Goal: Task Accomplishment & Management: Manage account settings

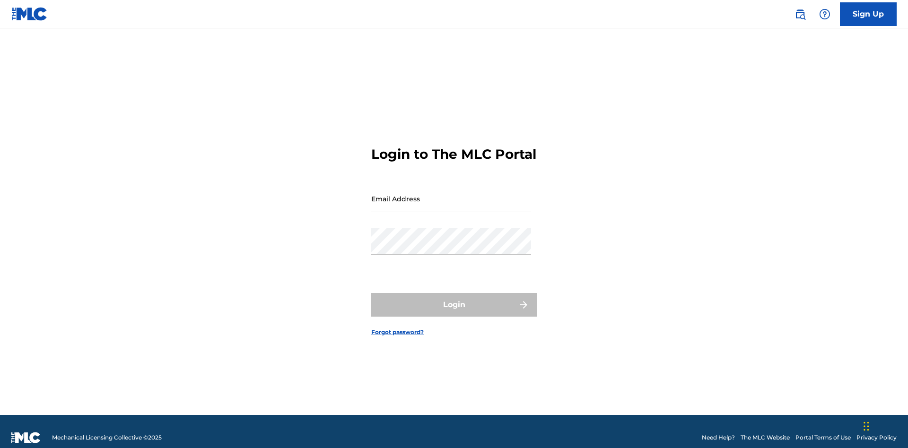
scroll to position [12, 0]
click at [451, 194] on input "Email Address" at bounding box center [451, 198] width 160 height 27
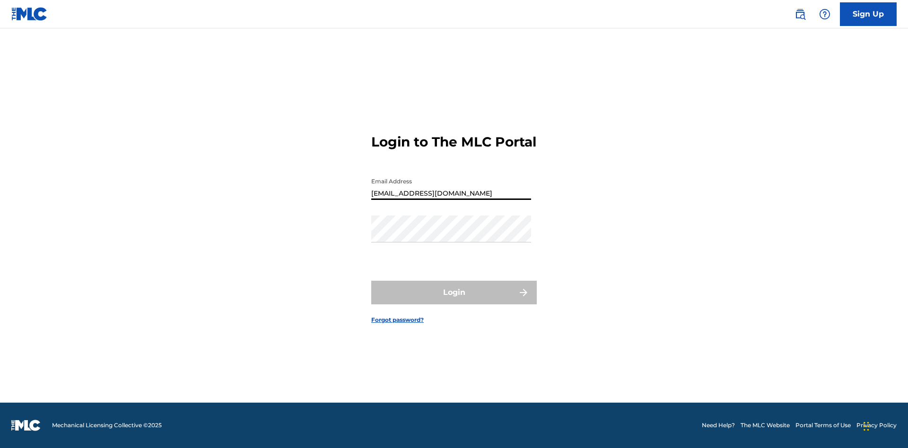
type input "Duke.McTesterson@gmail.com"
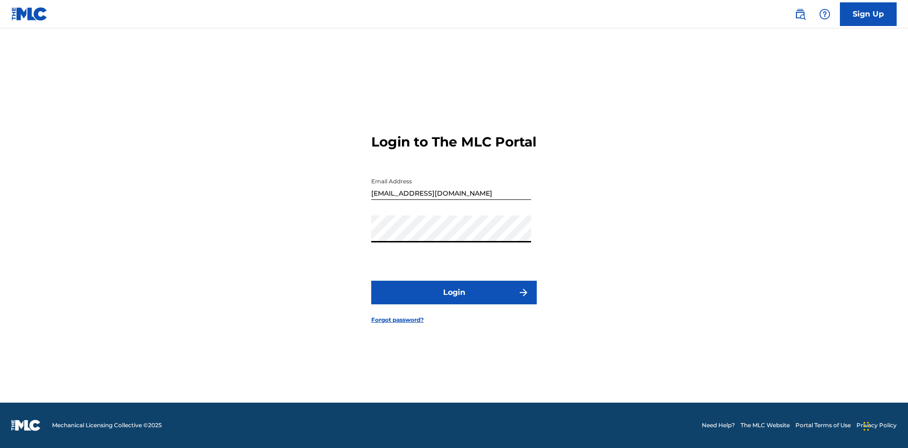
click at [454, 301] on button "Login" at bounding box center [454, 293] width 166 height 24
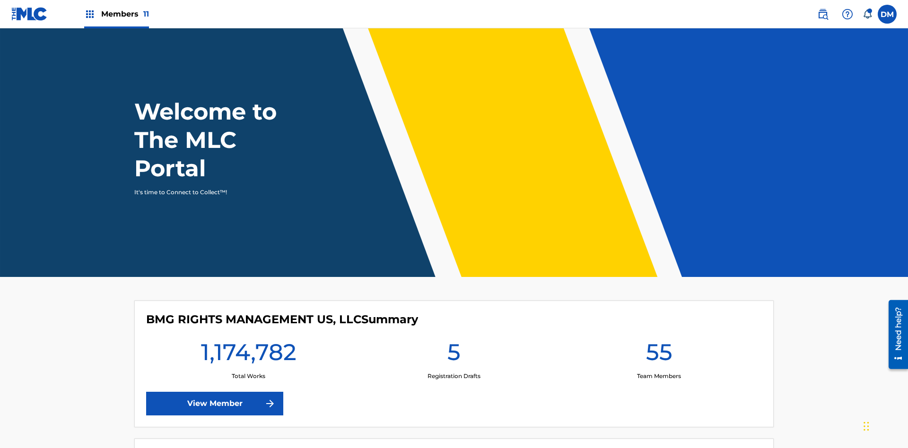
click at [116, 14] on span "Members 11" at bounding box center [125, 14] width 48 height 11
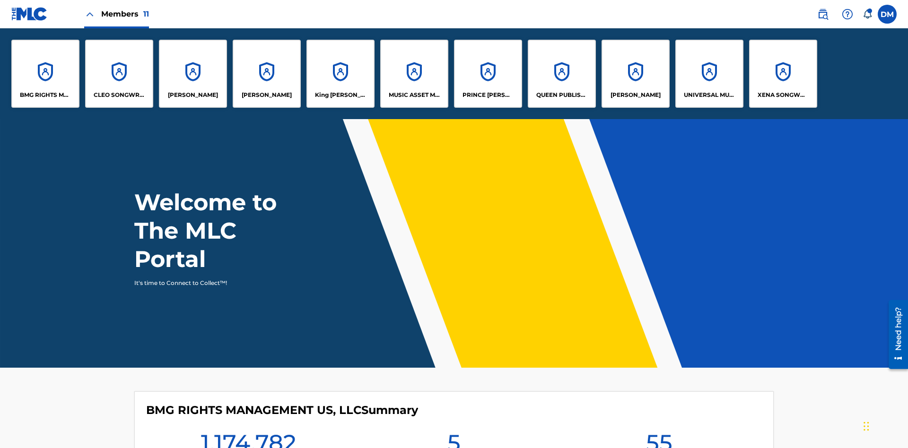
click at [340, 95] on p "King McTesterson" at bounding box center [341, 95] width 52 height 9
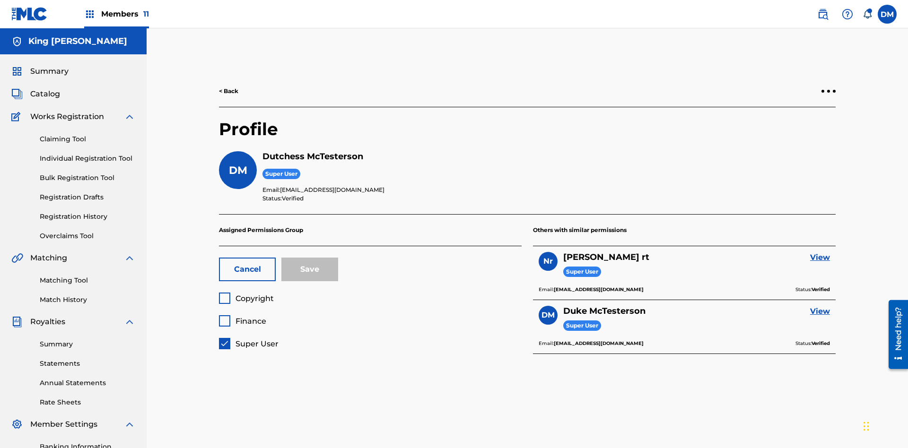
click at [247, 258] on button "Cancel" at bounding box center [247, 270] width 57 height 24
click at [887, 14] on label at bounding box center [887, 14] width 19 height 19
click at [887, 14] on input "DM Duke McTesterson duke.mctesterson@gmail.com Notification Preferences Profile…" at bounding box center [887, 14] width 0 height 0
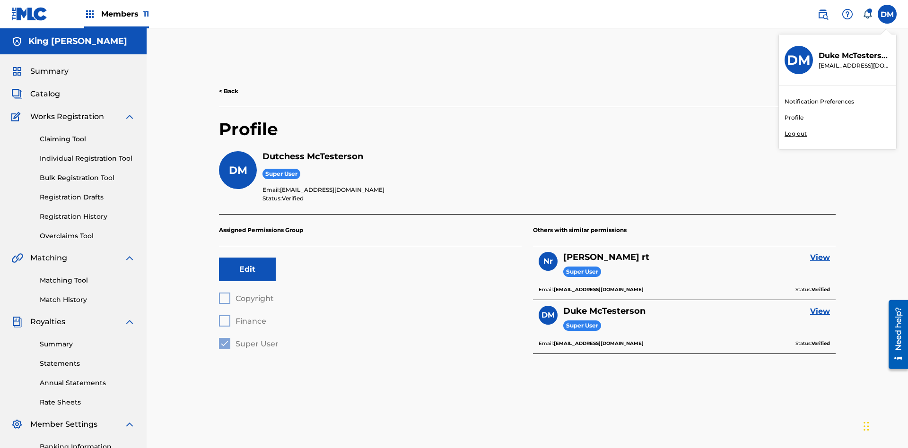
click at [795, 134] on p "Log out" at bounding box center [796, 134] width 22 height 9
click at [887, 14] on input "DM Duke McTesterson duke.mctesterson@gmail.com Notification Preferences Profile…" at bounding box center [887, 14] width 0 height 0
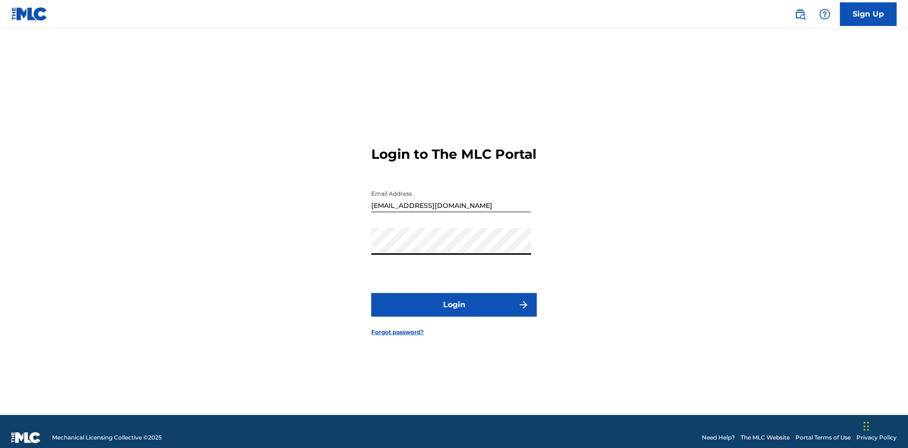
scroll to position [12, 0]
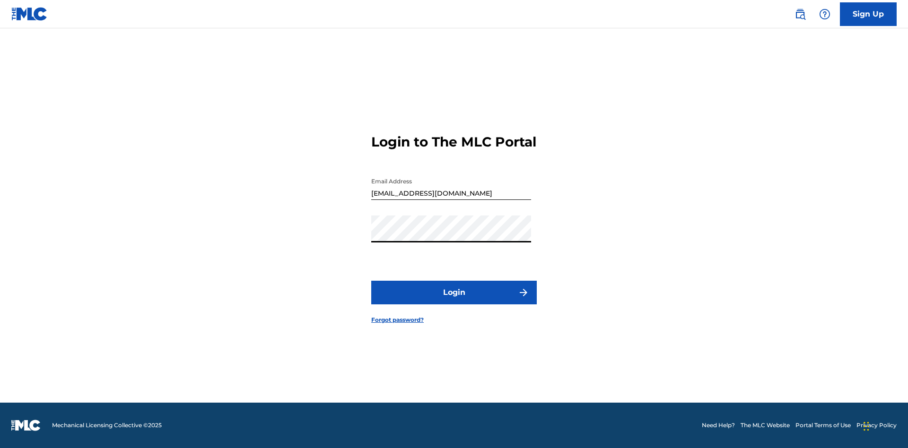
click at [454, 301] on button "Login" at bounding box center [454, 293] width 166 height 24
